Goal: Information Seeking & Learning: Find specific fact

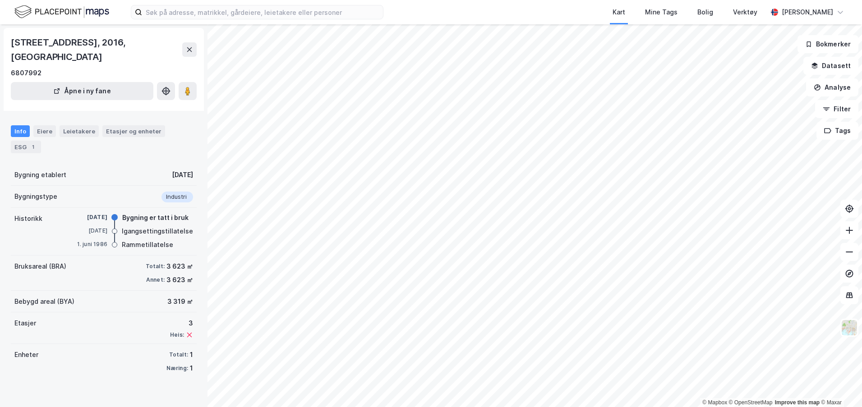
click at [112, 229] on div at bounding box center [114, 231] width 5 height 5
click at [112, 242] on div at bounding box center [114, 244] width 5 height 5
click at [112, 229] on div at bounding box center [114, 231] width 5 height 5
click at [114, 233] on div at bounding box center [114, 237] width 1 height 9
click at [51, 125] on div "Eiere" at bounding box center [44, 131] width 23 height 12
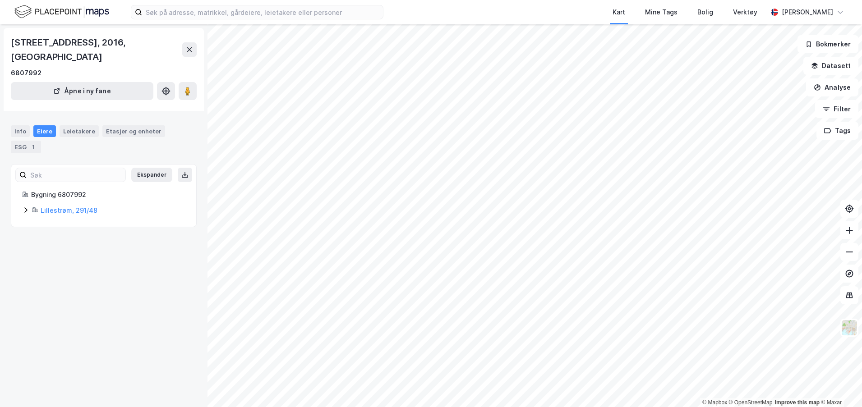
click at [22, 198] on div "Bygning 6807992 [GEOGRAPHIC_DATA], 291/48" at bounding box center [103, 202] width 185 height 27
click at [24, 207] on icon at bounding box center [25, 210] width 7 height 7
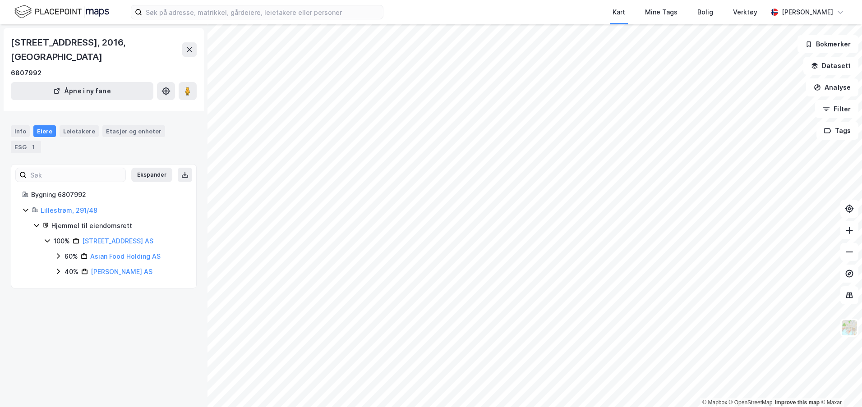
click at [49, 237] on icon at bounding box center [47, 240] width 7 height 7
